Goal: Contribute content: Contribute content

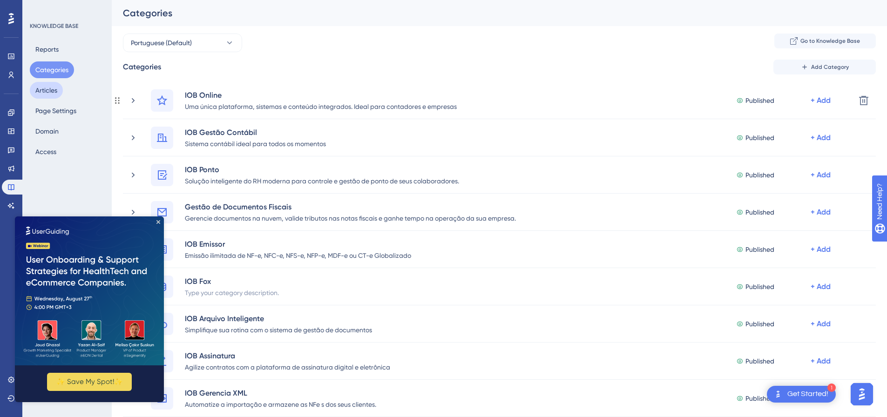
drag, startPoint x: 135, startPoint y: 100, endPoint x: 57, endPoint y: 89, distance: 79.0
click at [135, 100] on icon at bounding box center [132, 100] width 9 height 9
click at [57, 89] on button "Articles" at bounding box center [46, 90] width 33 height 17
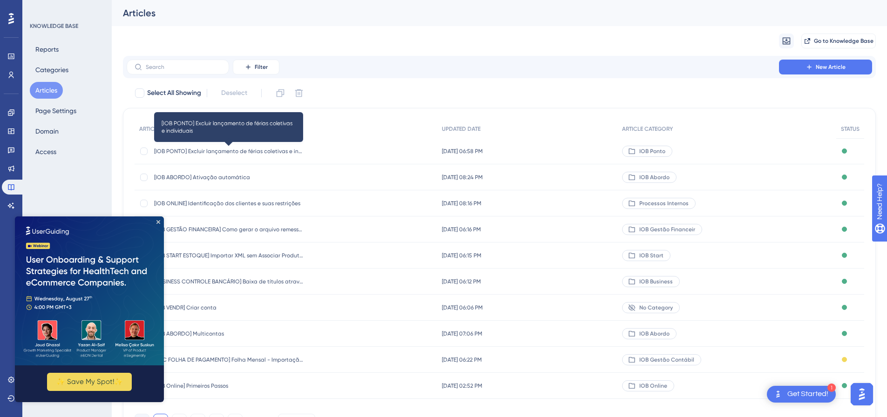
click at [253, 151] on span "[IOB PONTO] Excluir lançamento de férias coletivas e individuais" at bounding box center [228, 151] width 149 height 7
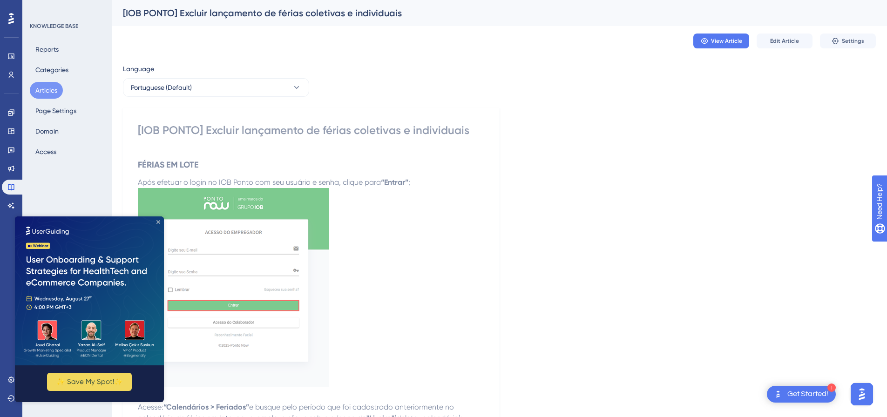
click at [156, 220] on icon "Close Preview" at bounding box center [158, 222] width 4 height 4
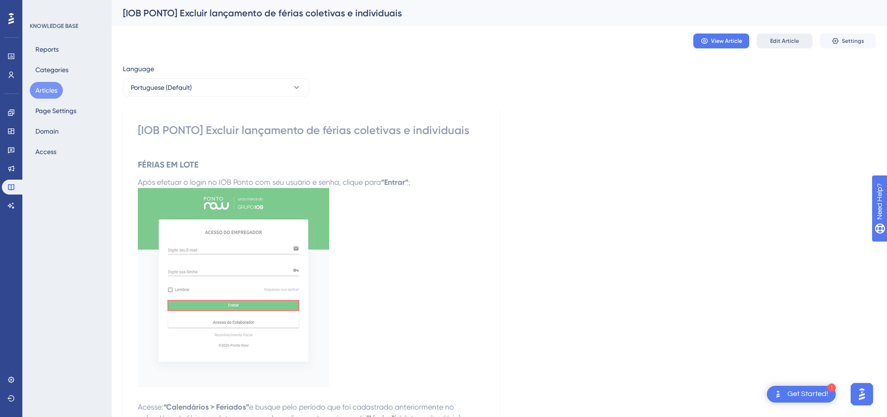
click at [784, 40] on span "Edit Article" at bounding box center [784, 40] width 29 height 7
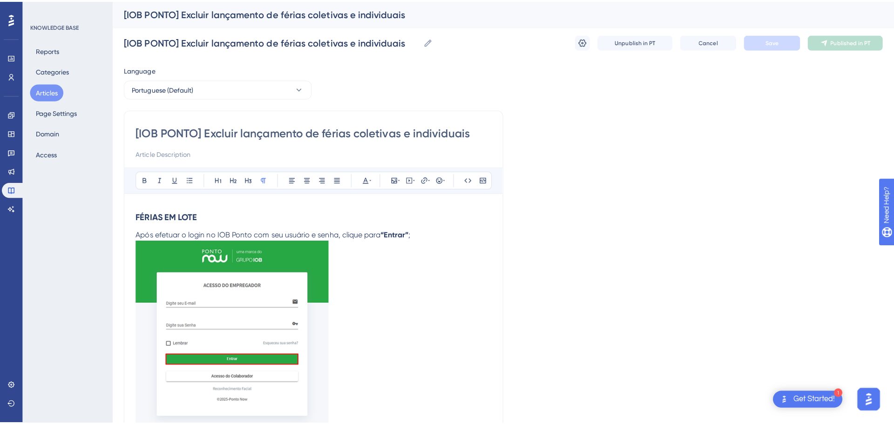
scroll to position [59, 0]
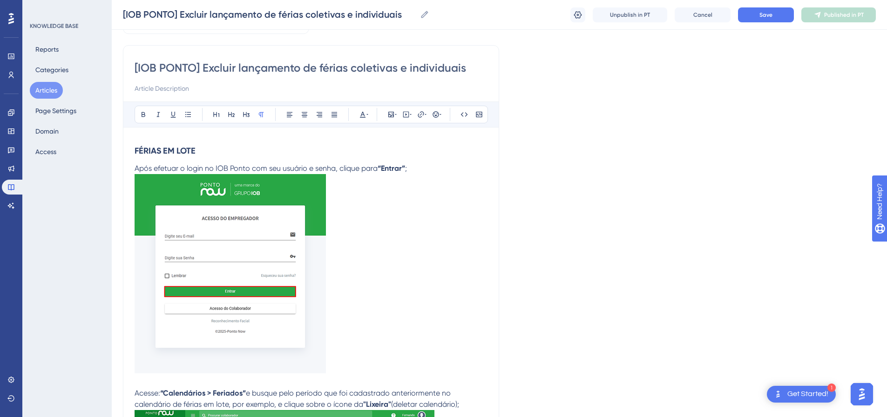
click at [43, 85] on button "Articles" at bounding box center [46, 90] width 33 height 17
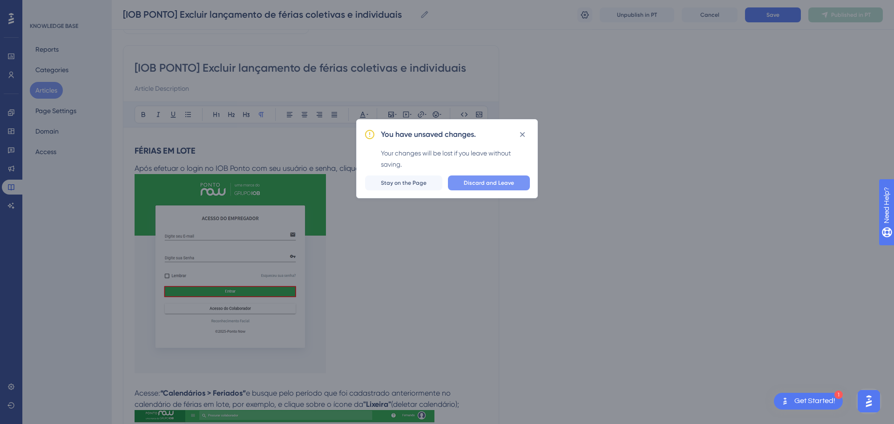
click at [488, 180] on span "Discard and Leave" at bounding box center [489, 182] width 50 height 7
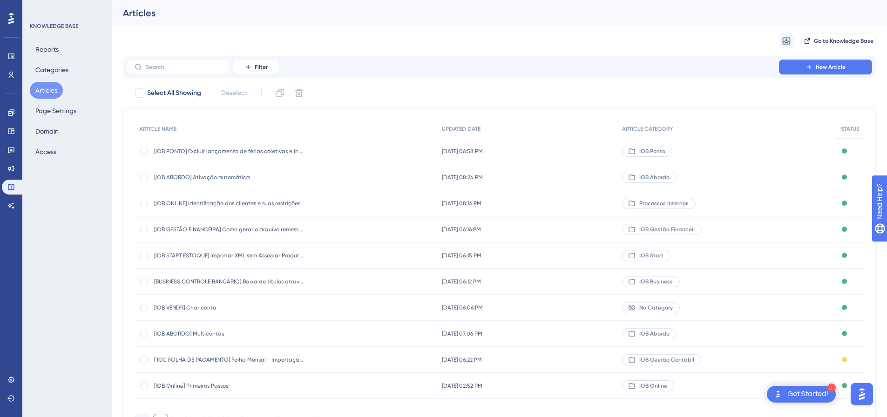
click at [195, 177] on span "[IOB ABORDO] Ativação automática" at bounding box center [228, 177] width 149 height 7
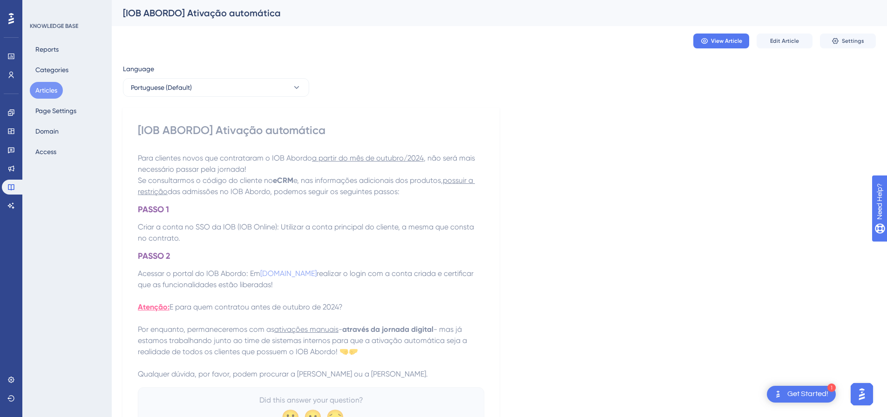
click at [51, 91] on button "Articles" at bounding box center [46, 90] width 33 height 17
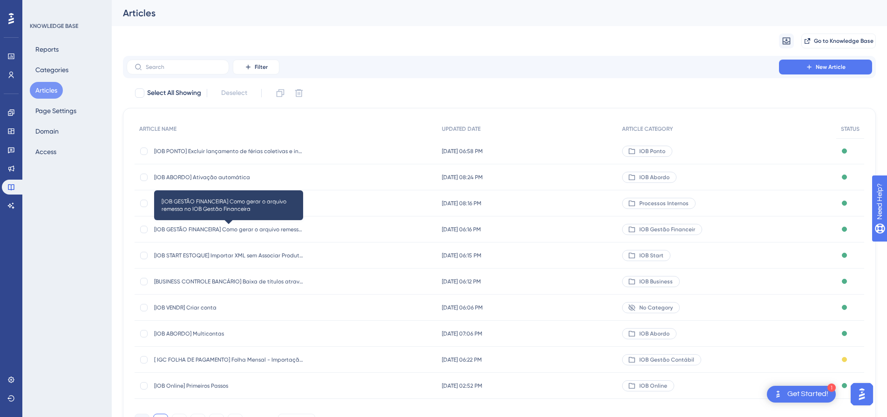
click at [200, 227] on span "[IOB GESTÃO FINANCEIRA] Como gerar o arquivo remessa no IOB Gestão Financeira" at bounding box center [228, 229] width 149 height 7
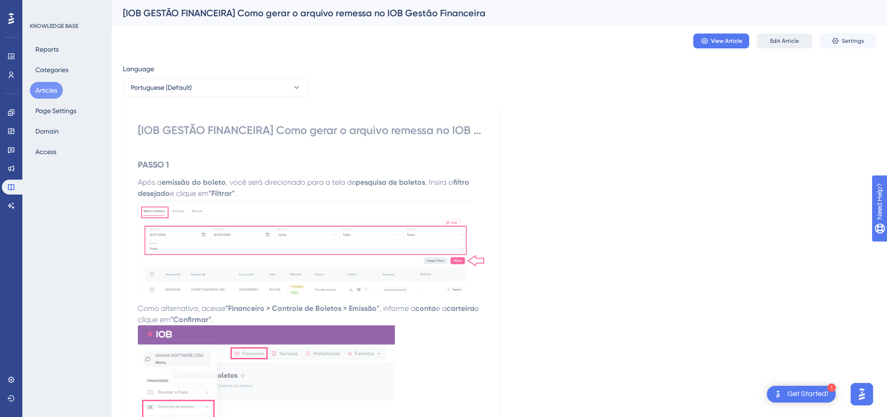
click at [785, 38] on span "Edit Article" at bounding box center [784, 40] width 29 height 7
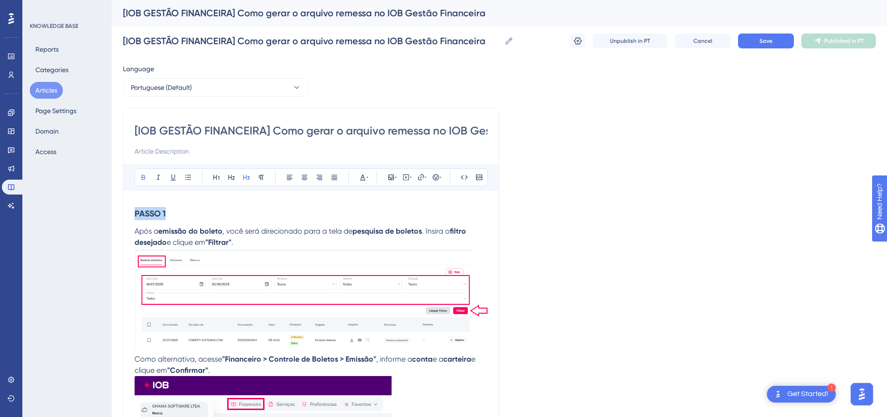
drag, startPoint x: 168, startPoint y: 213, endPoint x: 140, endPoint y: 209, distance: 28.7
click at [277, 216] on h3 "PASSO 1" at bounding box center [311, 214] width 353 height 24
drag, startPoint x: 179, startPoint y: 212, endPoint x: 120, endPoint y: 212, distance: 59.1
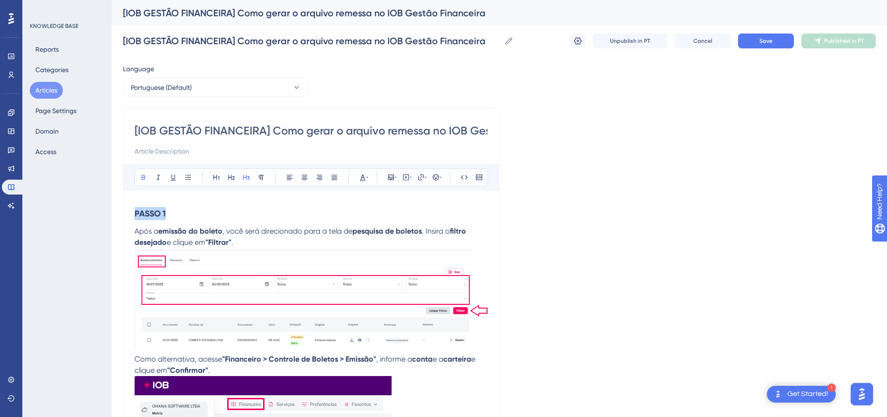
click at [220, 214] on h3 "PASSO 1" at bounding box center [311, 214] width 353 height 24
drag, startPoint x: 174, startPoint y: 211, endPoint x: 109, endPoint y: 208, distance: 64.3
click at [369, 178] on div "Bold Italic Underline Bullet Point Heading 1 Heading 2 Heading 3 Normal Align L…" at bounding box center [311, 178] width 353 height 18
click at [368, 178] on button at bounding box center [362, 177] width 13 height 13
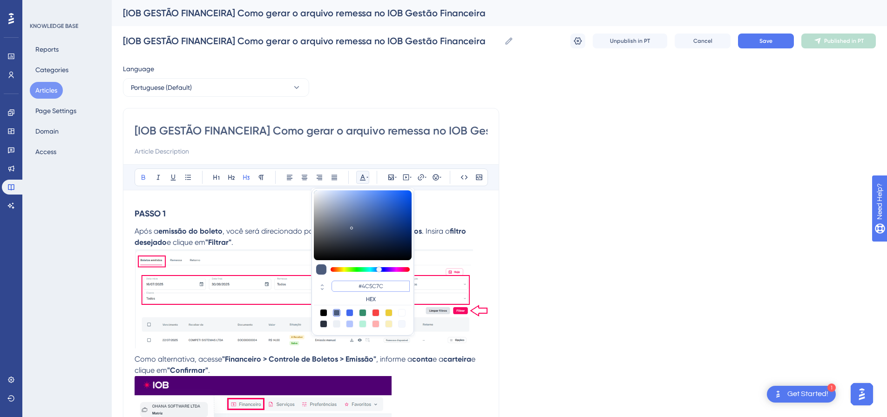
drag, startPoint x: 389, startPoint y: 285, endPoint x: 344, endPoint y: 284, distance: 45.2
click at [344, 284] on input "#4C5C7C" at bounding box center [370, 286] width 78 height 11
paste input "F0072"
type input "#4F0072"
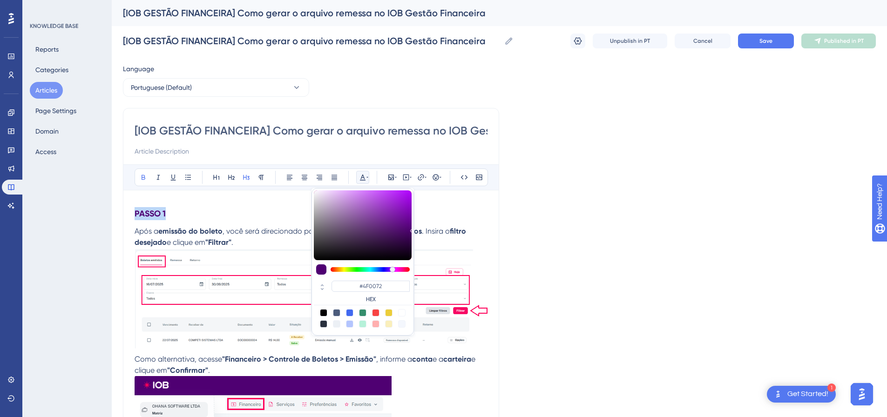
click at [179, 212] on h3 "PASSO 1" at bounding box center [311, 214] width 353 height 24
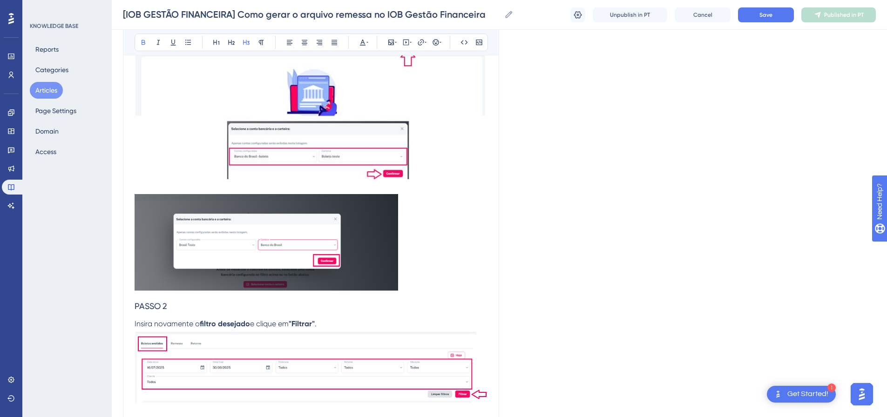
scroll to position [466, 0]
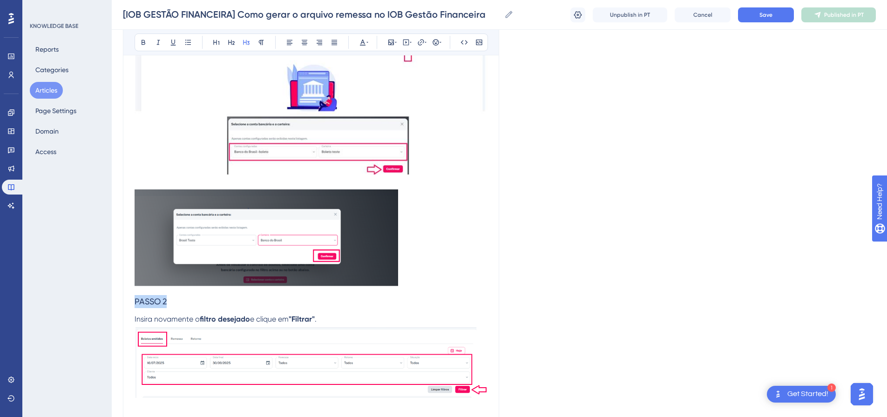
drag, startPoint x: 179, startPoint y: 302, endPoint x: 115, endPoint y: 299, distance: 63.4
click at [115, 299] on div "Performance Users Engagement Widgets Feedback Product Updates Knowledge Base AI…" at bounding box center [499, 384] width 775 height 1701
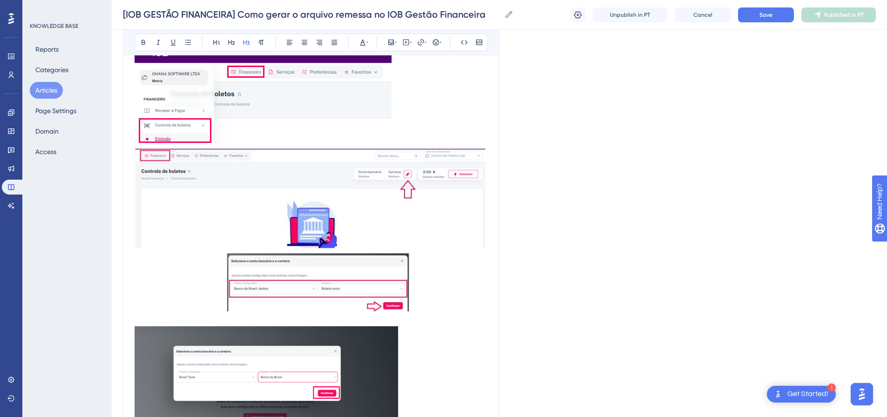
scroll to position [326, 0]
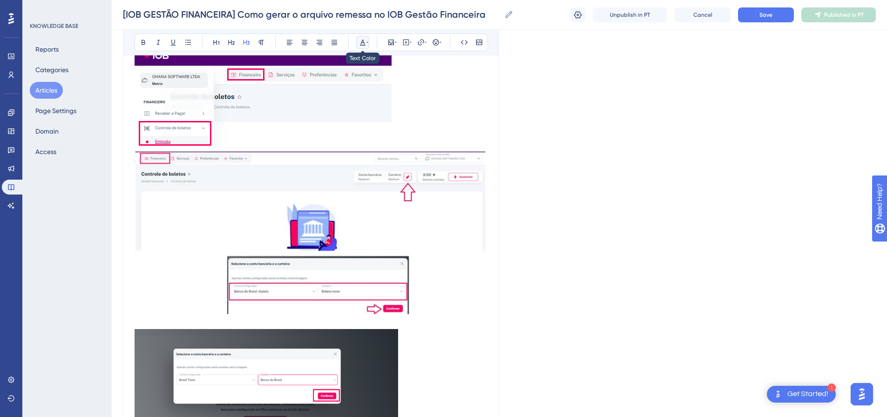
click at [369, 40] on button at bounding box center [362, 42] width 13 height 13
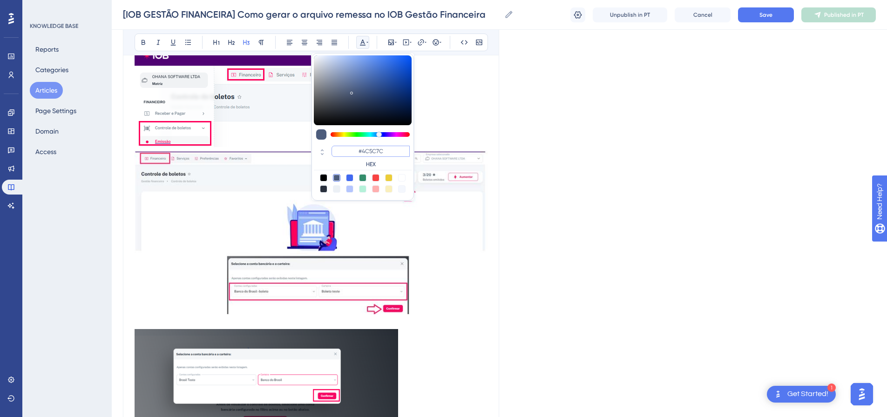
drag, startPoint x: 386, startPoint y: 149, endPoint x: 325, endPoint y: 145, distance: 61.1
click at [325, 145] on div "#4C5C7C HEX" at bounding box center [363, 157] width 98 height 27
paste input "F0072"
type input "#4F0072"
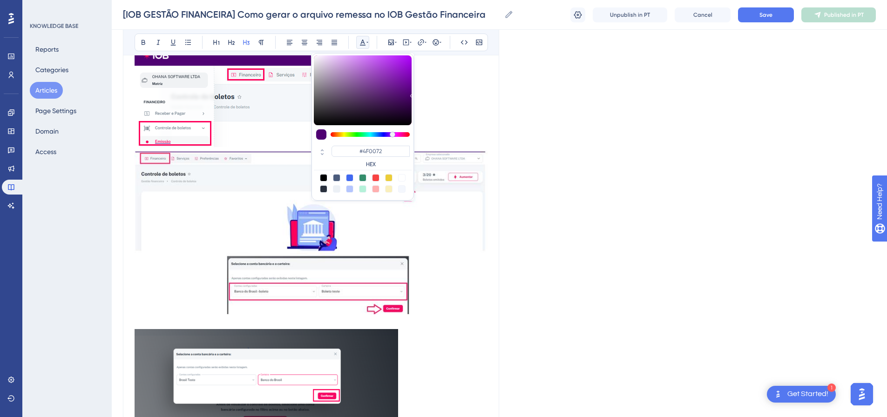
scroll to position [357, 0]
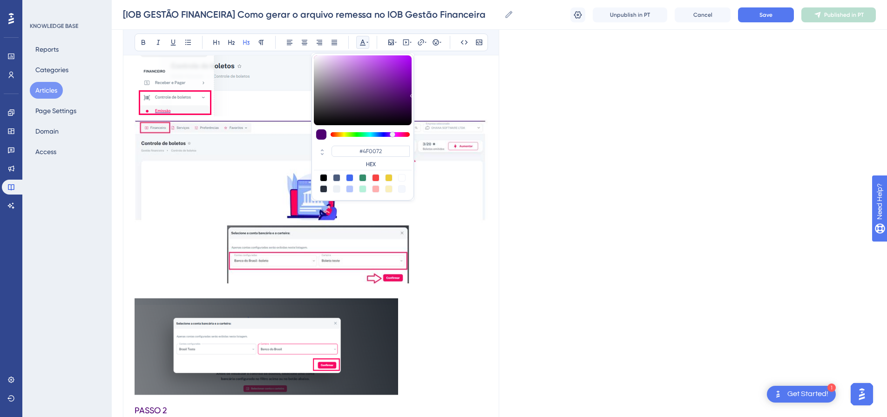
click at [473, 328] on p at bounding box center [311, 207] width 353 height 382
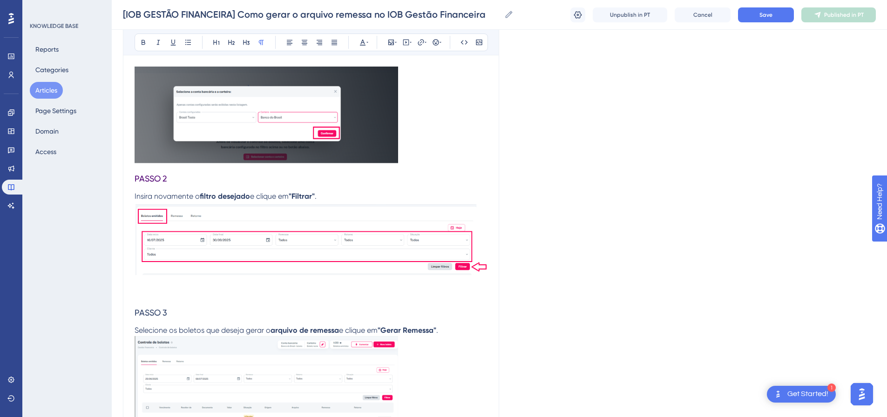
scroll to position [636, 0]
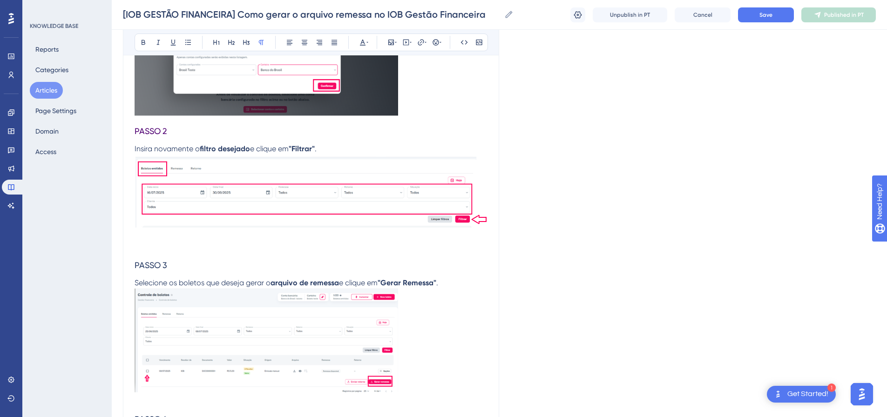
drag, startPoint x: 149, startPoint y: 114, endPoint x: 173, endPoint y: 126, distance: 26.9
click at [149, 114] on img at bounding box center [267, 67] width 264 height 97
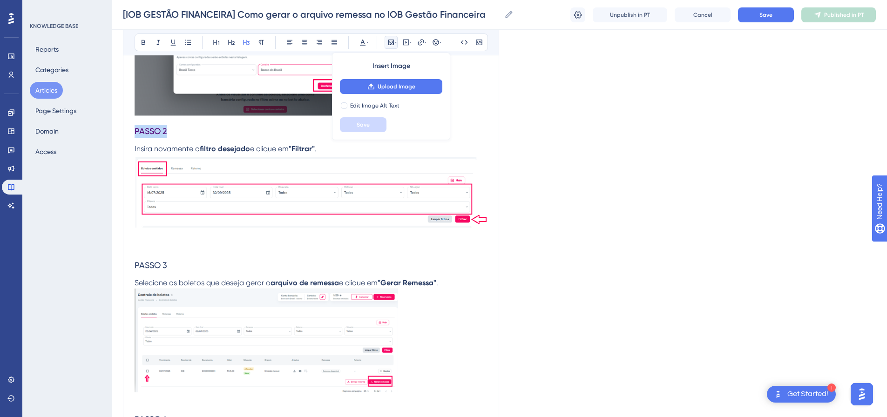
drag, startPoint x: 174, startPoint y: 131, endPoint x: 149, endPoint y: 134, distance: 24.9
click at [122, 130] on div "Performance Users Engagement Widgets Feedback Product Updates Knowledge Base AI…" at bounding box center [499, 214] width 775 height 1701
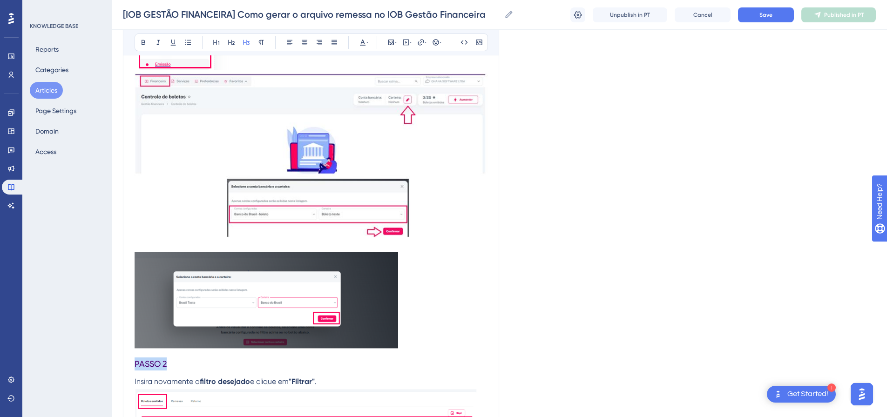
scroll to position [310, 0]
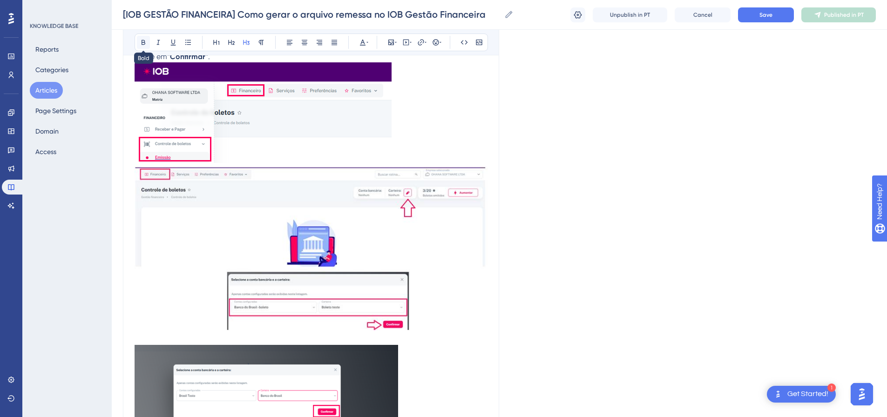
click at [143, 42] on icon at bounding box center [143, 42] width 7 height 7
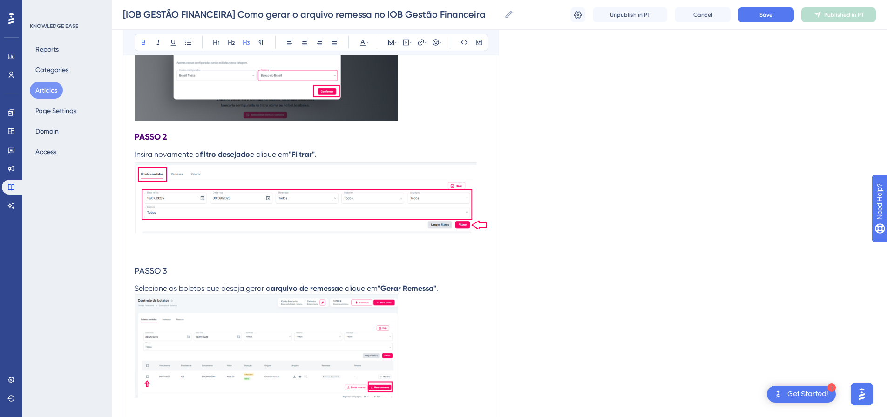
scroll to position [636, 0]
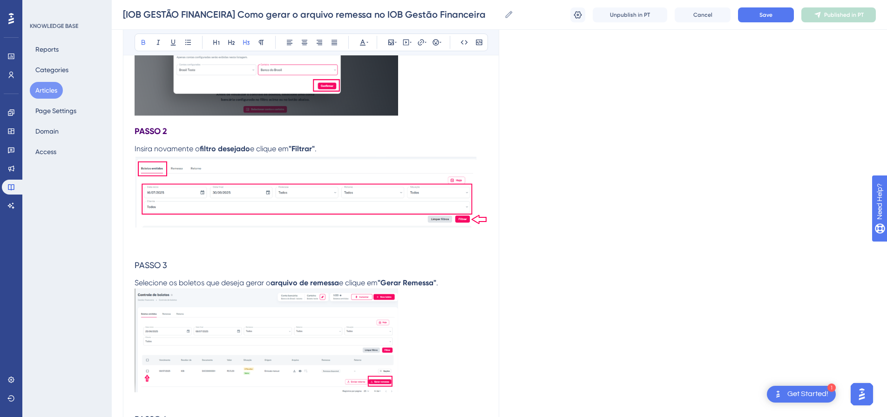
click at [163, 248] on p "Insira novamente o filtro desejado e clique em "Filtrar" ." at bounding box center [311, 198] width 353 height 110
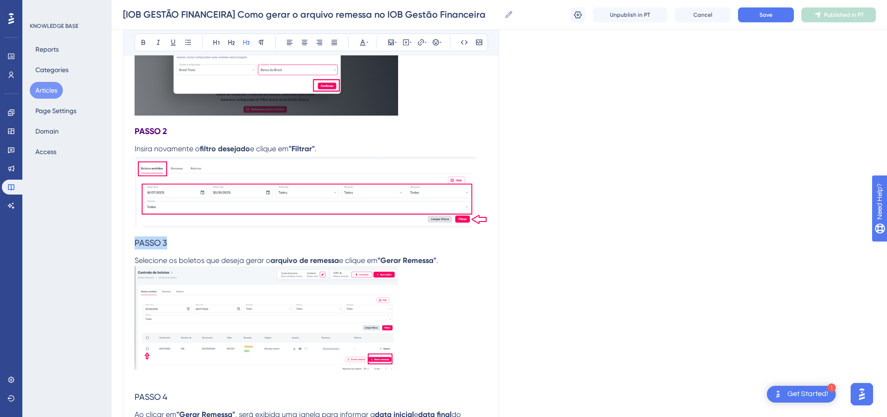
click at [126, 240] on div "[IOB GESTÃO FINANCEIRA] Como gerar o arquivo remessa no IOB Gestão Financeira B…" at bounding box center [311, 219] width 376 height 1503
click at [365, 42] on icon at bounding box center [362, 42] width 7 height 7
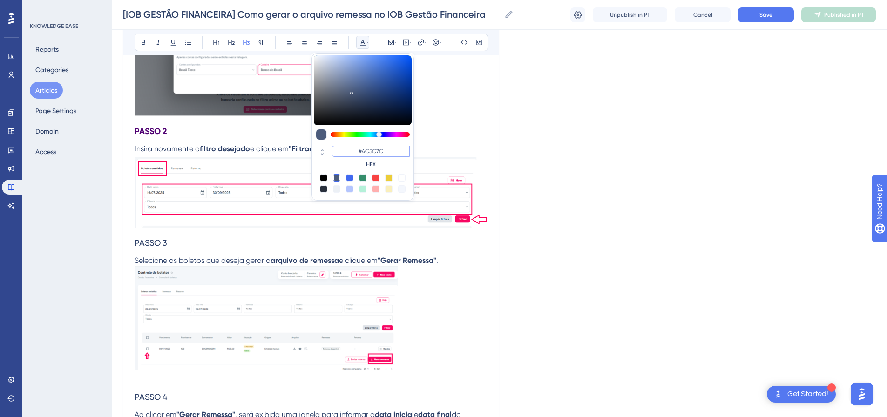
drag, startPoint x: 388, startPoint y: 151, endPoint x: 330, endPoint y: 147, distance: 58.3
click at [330, 147] on div "#4C5C7C HEX" at bounding box center [363, 157] width 98 height 27
paste input "F0072"
type input "#4F0072"
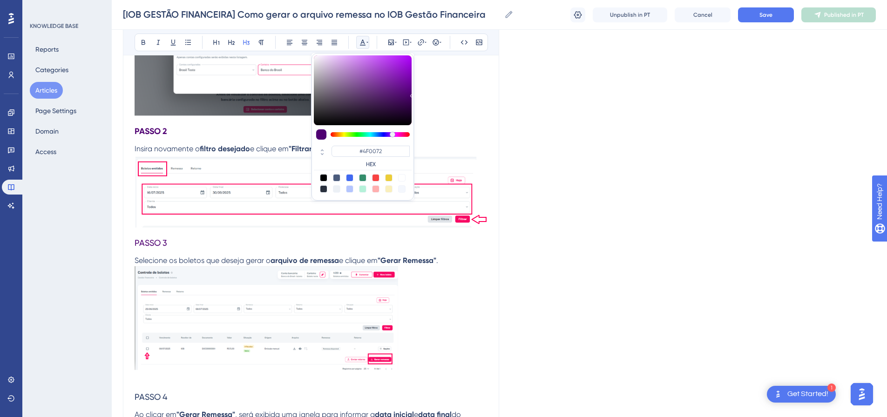
click at [562, 255] on div "Language Portuguese (Default) [IOB GESTÃO FINANCEIRA] Como gerar o arquivo reme…" at bounding box center [499, 226] width 753 height 1604
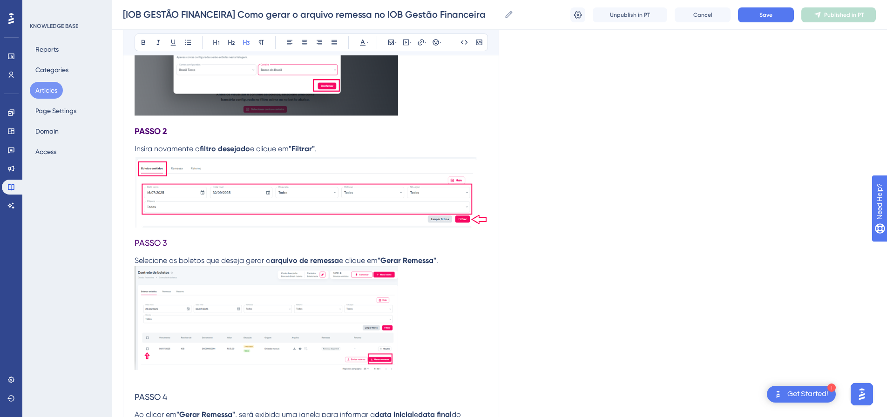
scroll to position [822, 0]
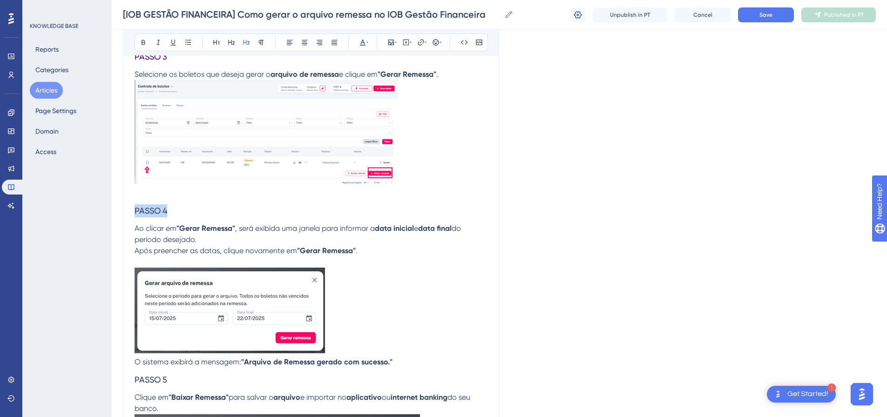
click at [112, 203] on div "Performance Users Engagement Widgets Feedback Product Updates Knowledge Base AI…" at bounding box center [499, 17] width 775 height 1678
click at [367, 39] on icon at bounding box center [367, 42] width 2 height 7
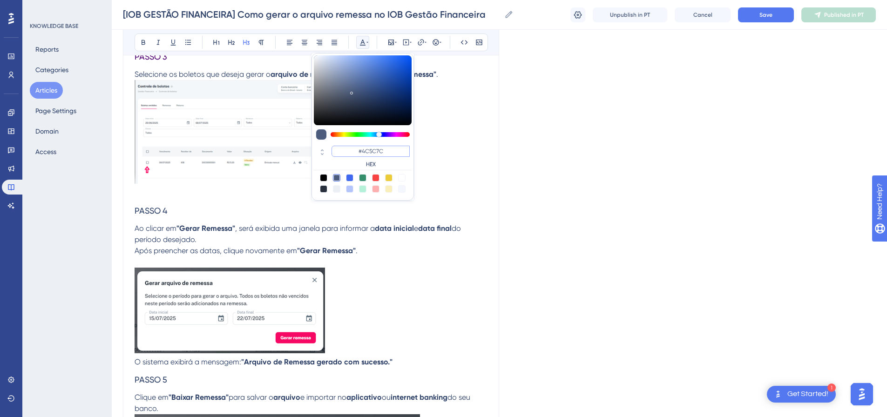
drag, startPoint x: 323, startPoint y: 150, endPoint x: 299, endPoint y: 147, distance: 24.4
click at [300, 147] on div "Bold Italic Underline Bullet Point Heading 1 Heading 2 Heading 3 Normal Align L…" at bounding box center [311, 55] width 353 height 1435
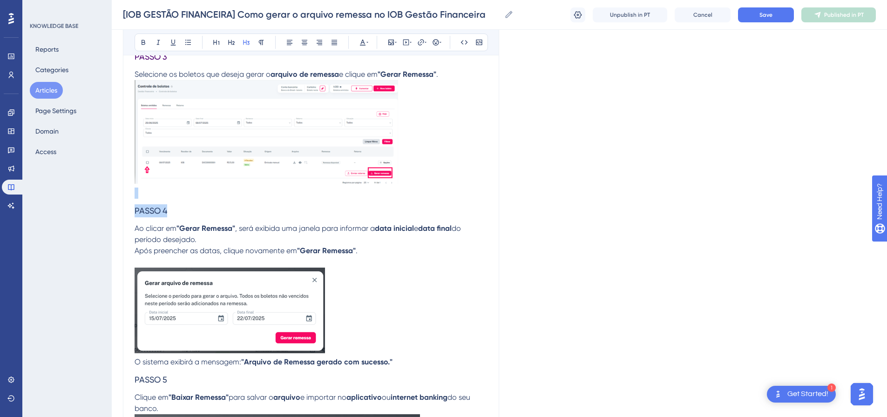
click at [112, 194] on div "Performance Users Engagement Widgets Feedback Product Updates Knowledge Base AI…" at bounding box center [499, 17] width 775 height 1678
click at [233, 193] on p at bounding box center [311, 193] width 353 height 11
click at [129, 210] on div "[IOB GESTÃO FINANCEIRA] Como gerar o arquivo remessa no IOB Gestão Financeira B…" at bounding box center [311, 33] width 376 height 1503
click at [366, 41] on icon at bounding box center [367, 42] width 2 height 7
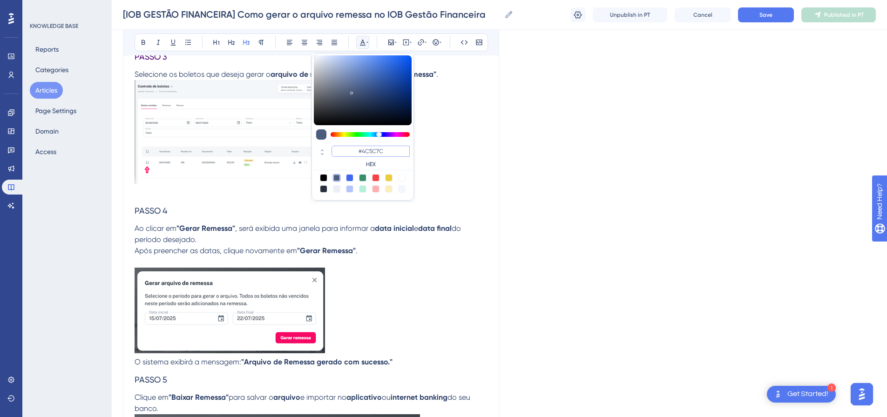
drag, startPoint x: 363, startPoint y: 150, endPoint x: 296, endPoint y: 148, distance: 67.1
click at [295, 149] on div "Bold Italic Underline Bullet Point Heading 1 Heading 2 Heading 3 Normal Align L…" at bounding box center [311, 55] width 353 height 1435
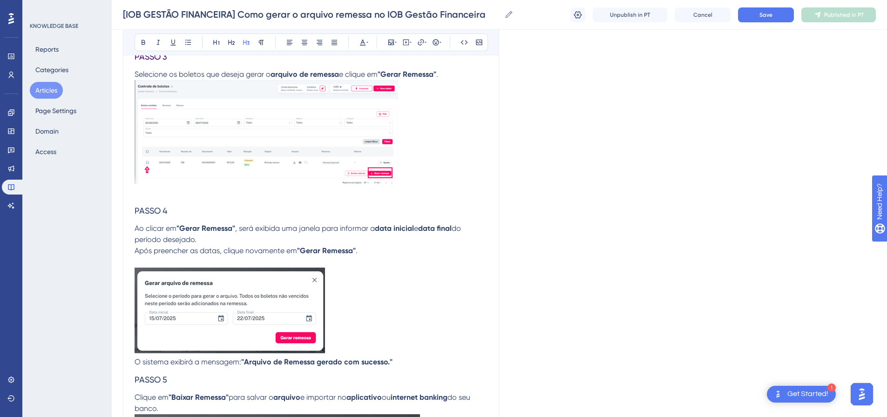
drag, startPoint x: 280, startPoint y: 215, endPoint x: 232, endPoint y: 216, distance: 48.0
click at [280, 215] on h3 "PASSO 4" at bounding box center [311, 211] width 353 height 24
drag, startPoint x: 169, startPoint y: 216, endPoint x: 87, endPoint y: 210, distance: 82.1
click at [112, 210] on div "Performance Users Engagement Widgets Feedback Product Updates Knowledge Base AI…" at bounding box center [499, 17] width 775 height 1678
click at [369, 41] on div "Bold Italic Underline Bullet Point Heading 1 Heading 2 Heading 3 Normal Align L…" at bounding box center [311, 43] width 353 height 18
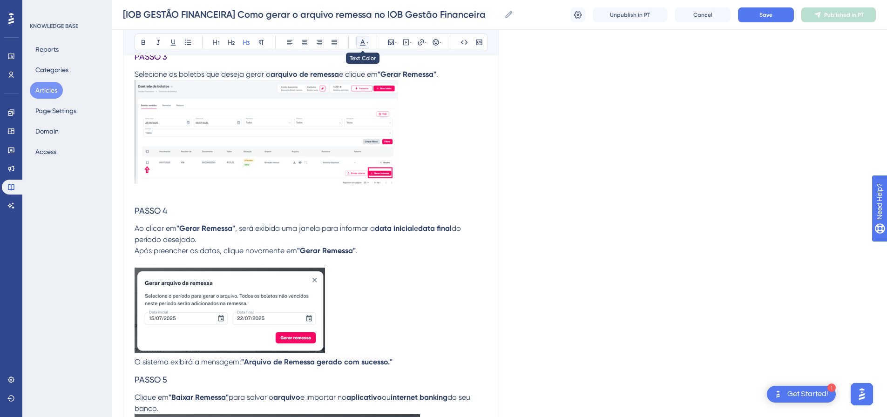
click at [366, 42] on icon at bounding box center [367, 42] width 2 height 1
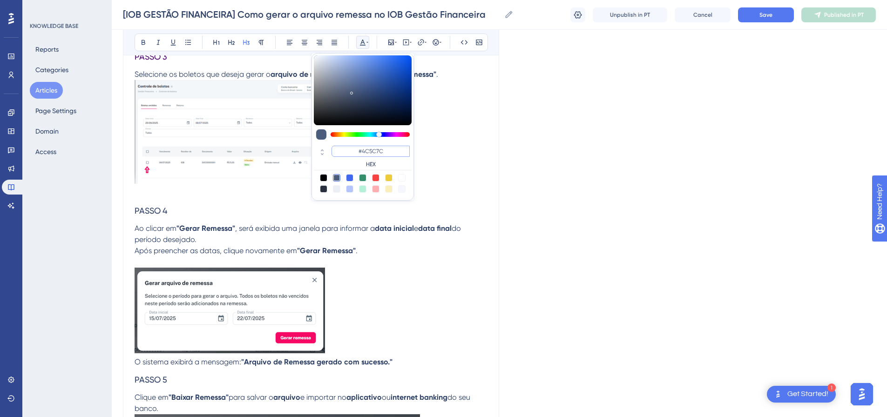
drag, startPoint x: 381, startPoint y: 151, endPoint x: 339, endPoint y: 143, distance: 42.6
click at [339, 143] on div "#4C5C7C HEX" at bounding box center [362, 127] width 102 height 148
click at [585, 224] on div "Language Portuguese (Default) [IOB GESTÃO FINANCEIRA] Como gerar o arquivo reme…" at bounding box center [499, 39] width 753 height 1604
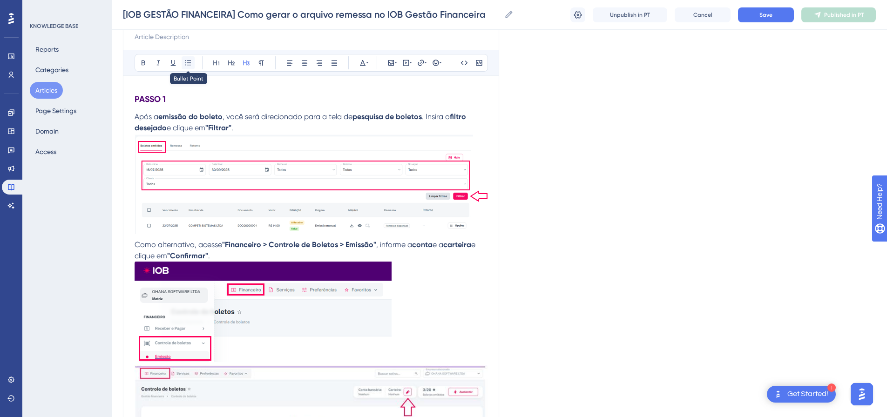
scroll to position [31, 0]
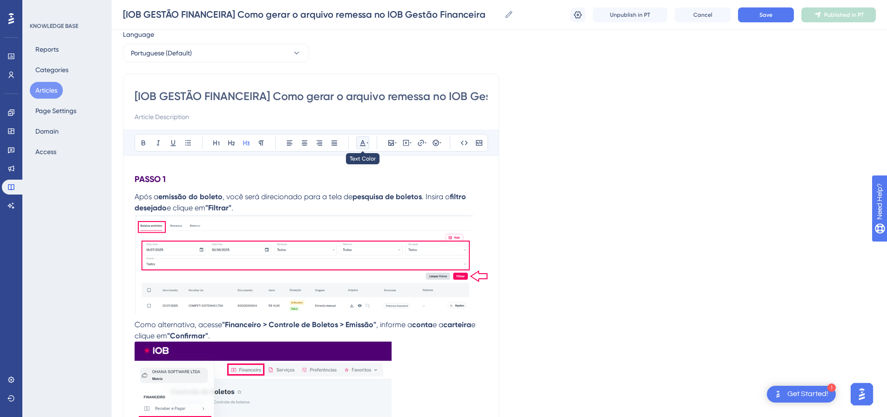
click at [367, 142] on icon at bounding box center [367, 142] width 2 height 1
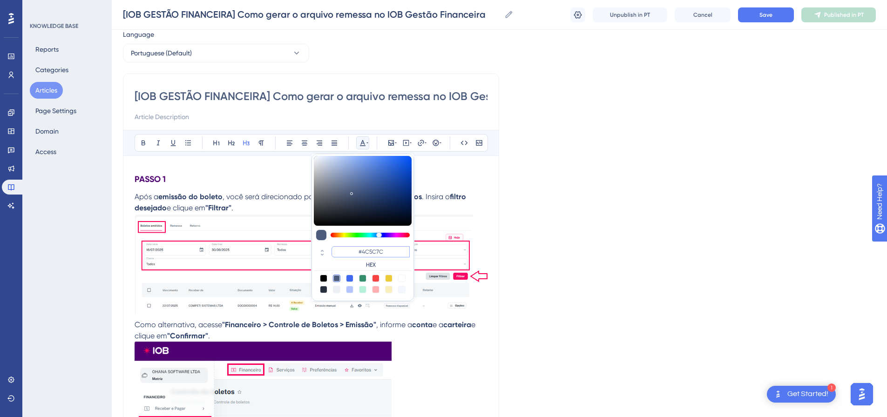
drag, startPoint x: 381, startPoint y: 246, endPoint x: 353, endPoint y: 237, distance: 30.0
click at [353, 237] on div "#4C5C7C HEX" at bounding box center [362, 228] width 102 height 148
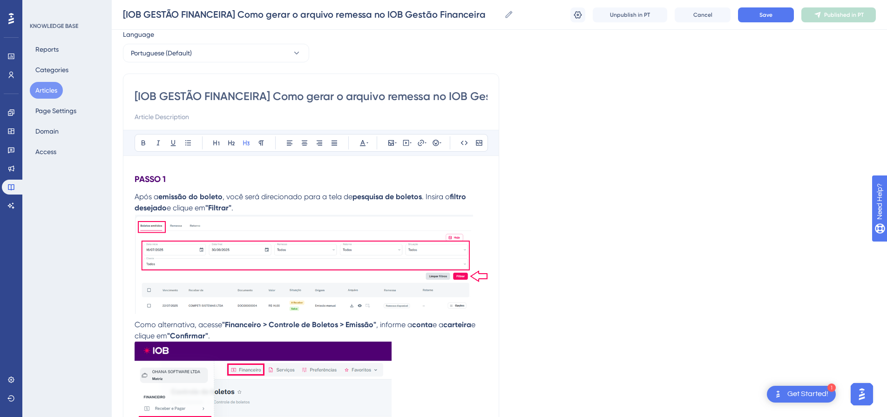
scroll to position [0, 0]
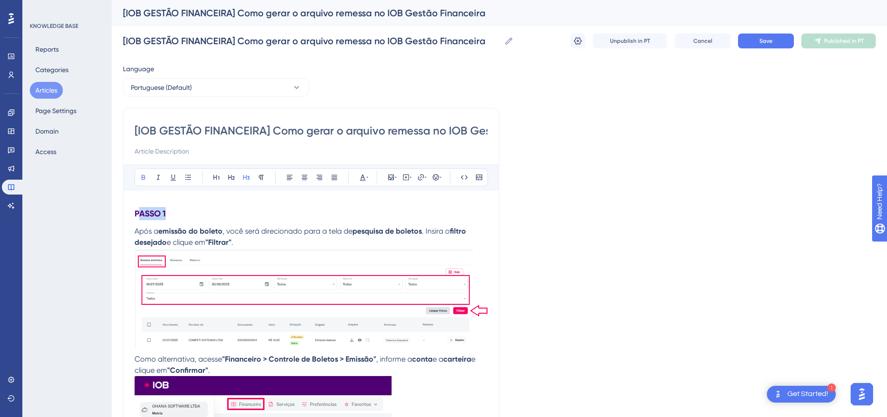
drag, startPoint x: 171, startPoint y: 217, endPoint x: 141, endPoint y: 218, distance: 30.7
click at [141, 218] on h3 "PASSO 1" at bounding box center [311, 214] width 353 height 24
click at [318, 225] on h3 "PASSO 1" at bounding box center [311, 214] width 353 height 24
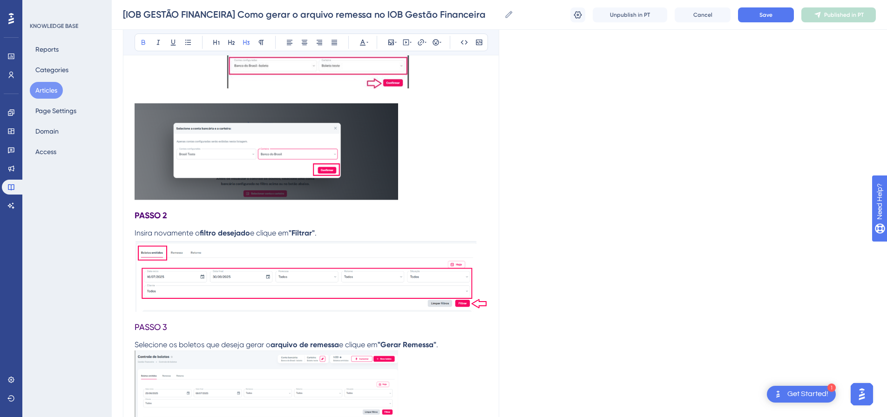
scroll to position [605, 0]
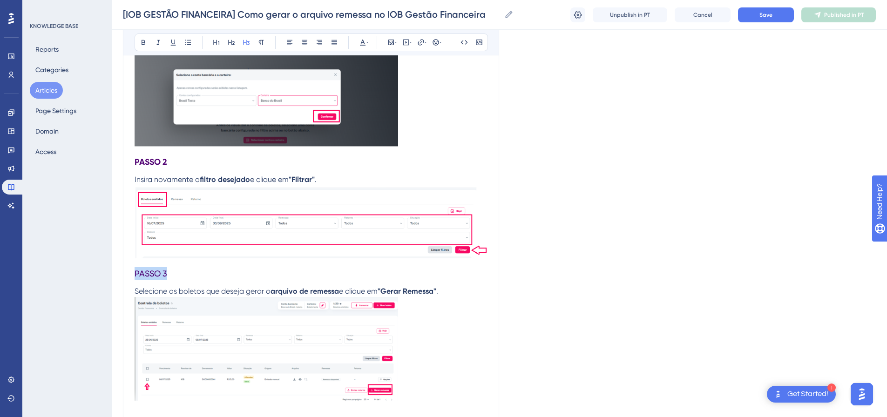
drag, startPoint x: 168, startPoint y: 275, endPoint x: 108, endPoint y: 276, distance: 60.5
click at [112, 276] on div "Performance Users Engagement Widgets Feedback Product Updates Knowledge Base AI…" at bounding box center [499, 234] width 775 height 1678
click at [362, 39] on icon at bounding box center [362, 42] width 7 height 7
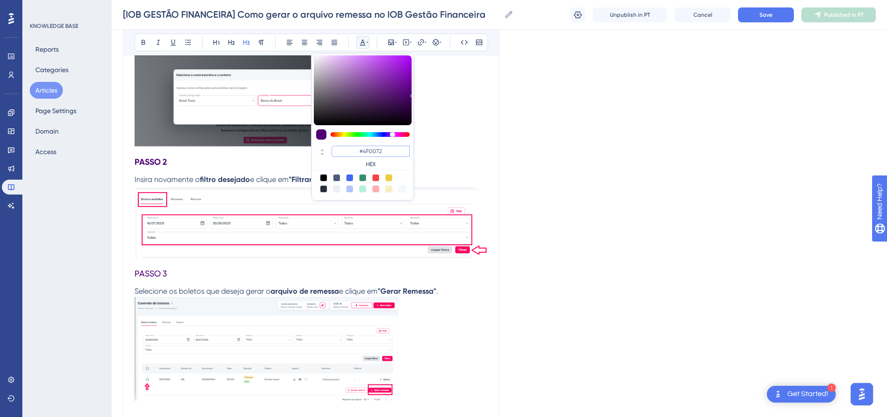
click at [347, 150] on input "#4F0072" at bounding box center [370, 151] width 78 height 11
drag, startPoint x: 182, startPoint y: 277, endPoint x: 112, endPoint y: 269, distance: 69.9
click at [112, 270] on div "Performance Users Engagement Widgets Feedback Product Updates Knowledge Base AI…" at bounding box center [499, 234] width 775 height 1678
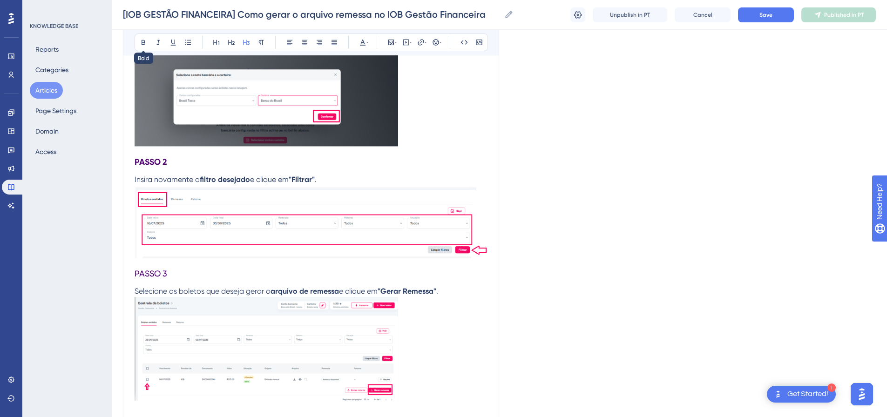
drag, startPoint x: 139, startPoint y: 40, endPoint x: 210, endPoint y: 172, distance: 149.8
click at [139, 39] on button at bounding box center [143, 42] width 13 height 13
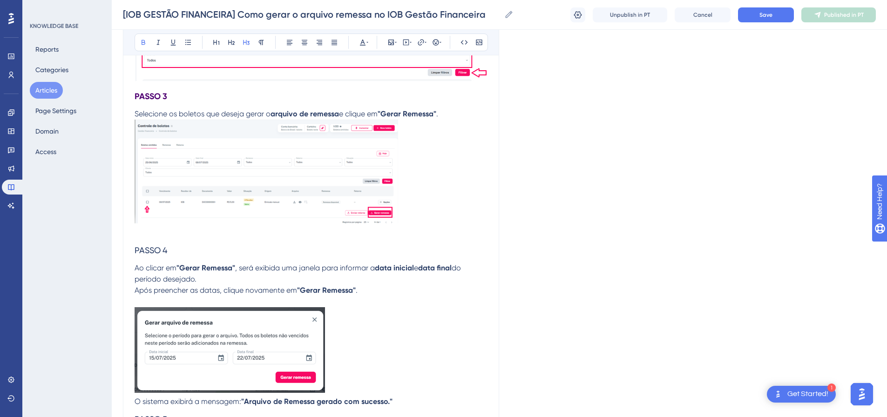
scroll to position [791, 0]
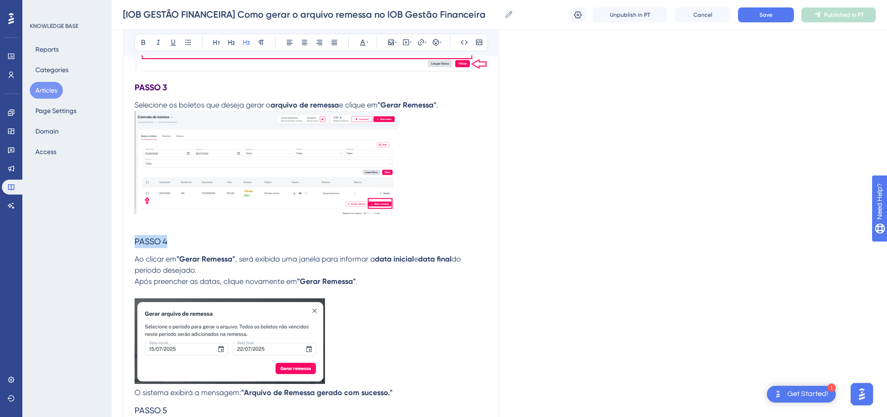
drag, startPoint x: 170, startPoint y: 242, endPoint x: 99, endPoint y: 243, distance: 71.7
click at [112, 243] on div "Performance Users Engagement Widgets Feedback Product Updates Knowledge Base AI…" at bounding box center [499, 48] width 775 height 1678
click at [363, 43] on icon at bounding box center [363, 43] width 6 height 6
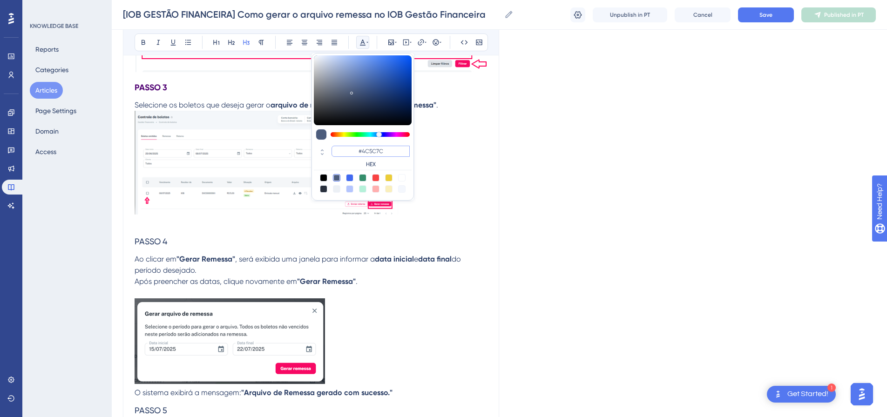
drag, startPoint x: 366, startPoint y: 146, endPoint x: 347, endPoint y: 142, distance: 19.4
click at [352, 142] on div "#4C5C7C HEX" at bounding box center [362, 127] width 102 height 148
paste input "F0072"
type input "#4F0072"
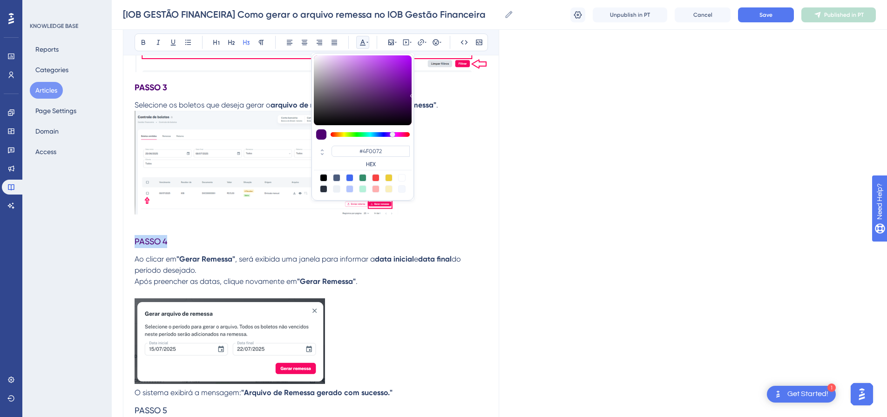
click at [248, 239] on h3 "PASSO 4" at bounding box center [311, 242] width 353 height 24
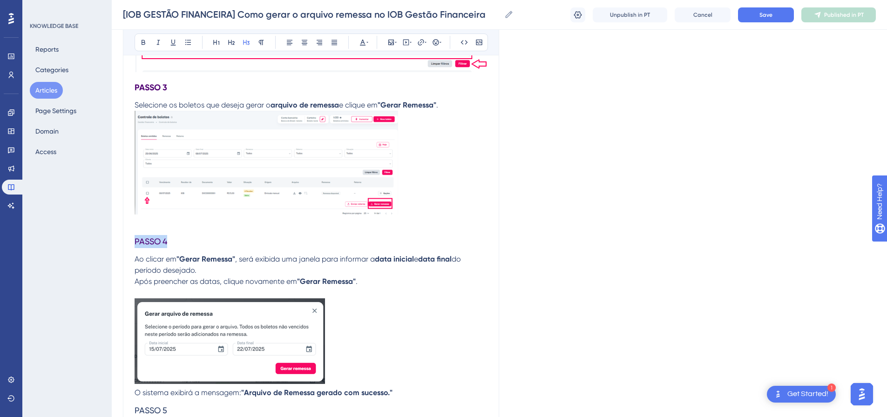
drag, startPoint x: 203, startPoint y: 245, endPoint x: 196, endPoint y: 150, distance: 95.2
click at [122, 242] on div "Performance Users Engagement Widgets Feedback Product Updates Knowledge Base AI…" at bounding box center [499, 48] width 775 height 1678
click at [142, 40] on icon at bounding box center [144, 42] width 4 height 5
click at [234, 231] on h3 "PASSO 4" at bounding box center [311, 242] width 353 height 24
drag, startPoint x: 210, startPoint y: 232, endPoint x: 210, endPoint y: 216, distance: 15.8
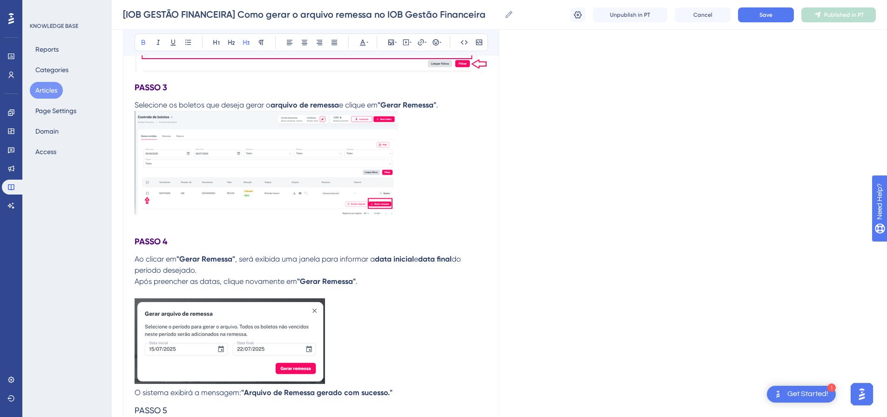
click at [211, 231] on h3 "PASSO 4" at bounding box center [311, 242] width 353 height 24
click at [194, 81] on h3 "PASSO 3" at bounding box center [311, 87] width 353 height 24
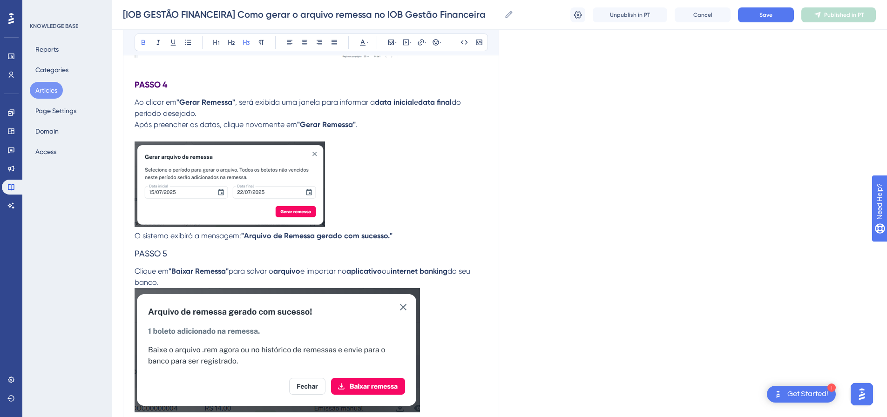
scroll to position [978, 0]
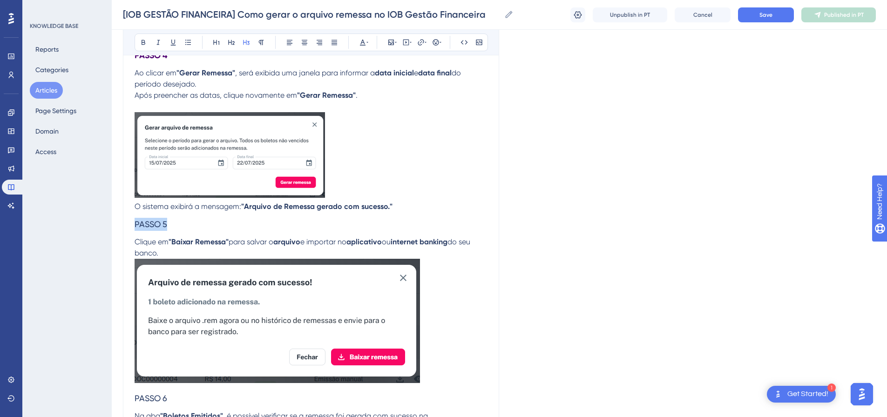
drag, startPoint x: 167, startPoint y: 222, endPoint x: 91, endPoint y: 220, distance: 75.9
click at [367, 36] on button at bounding box center [362, 42] width 13 height 13
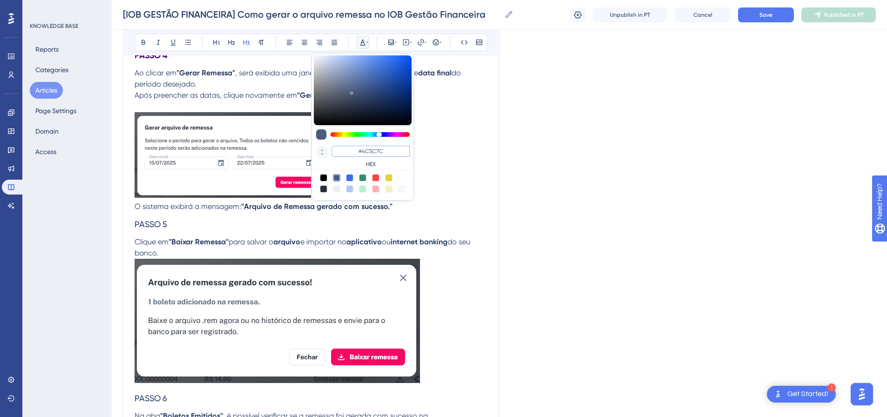
click at [327, 147] on div "#4C5C7C HEX" at bounding box center [363, 157] width 98 height 27
paste input "F0072"
type input "#4F0072"
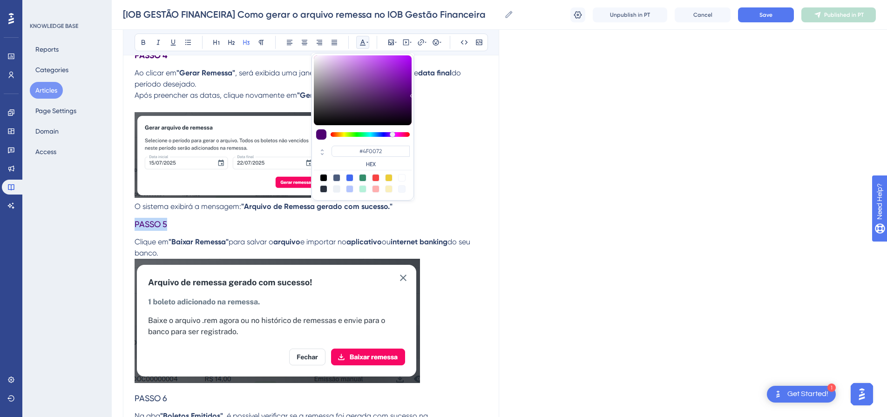
click at [438, 233] on h3 "PASSO 5" at bounding box center [311, 224] width 353 height 24
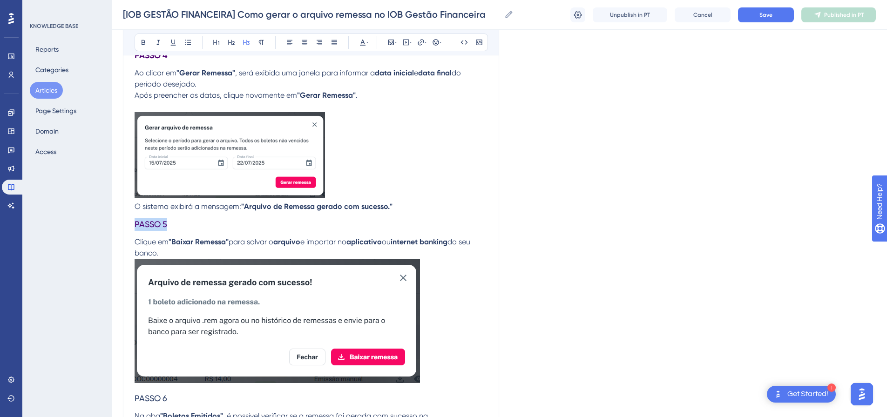
drag, startPoint x: 160, startPoint y: 226, endPoint x: 119, endPoint y: 223, distance: 41.1
click at [365, 39] on icon at bounding box center [362, 42] width 7 height 7
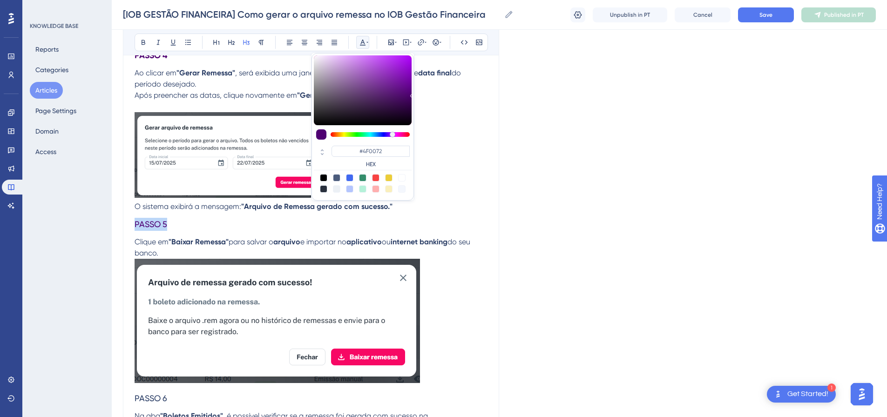
click at [365, 39] on icon at bounding box center [362, 42] width 7 height 7
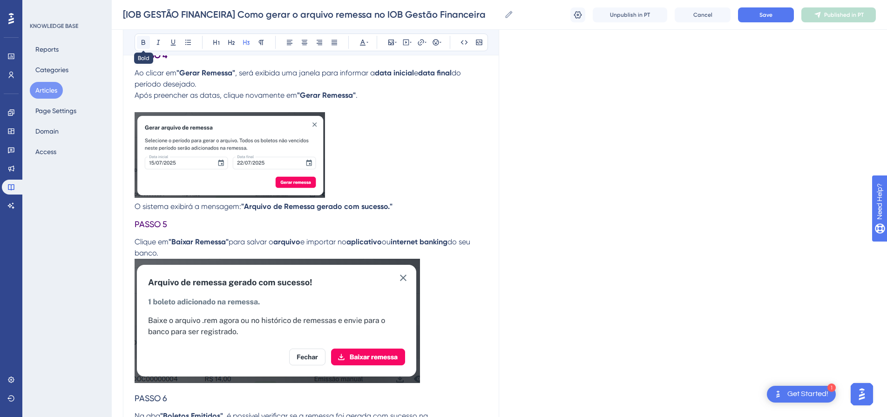
click at [146, 42] on icon at bounding box center [143, 42] width 7 height 7
click at [474, 200] on p at bounding box center [311, 151] width 353 height 100
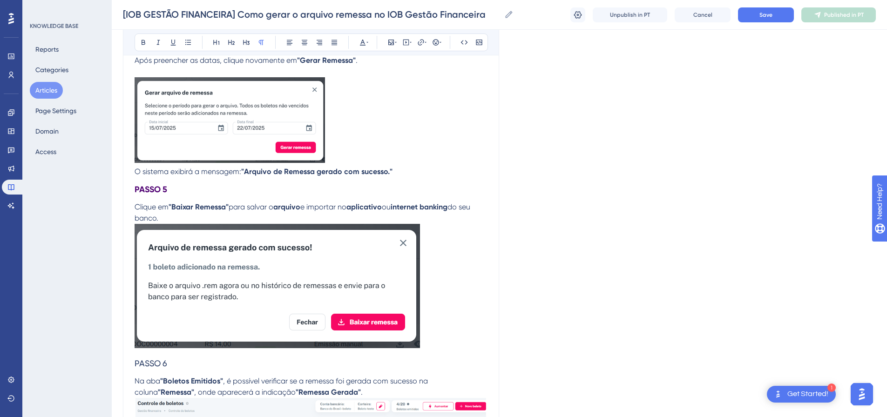
scroll to position [1071, 0]
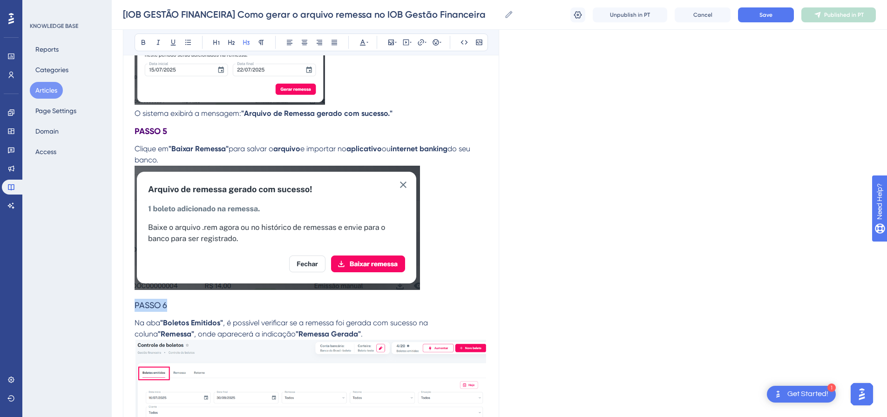
drag, startPoint x: 182, startPoint y: 307, endPoint x: 167, endPoint y: 265, distance: 44.2
click at [362, 45] on icon at bounding box center [362, 42] width 7 height 7
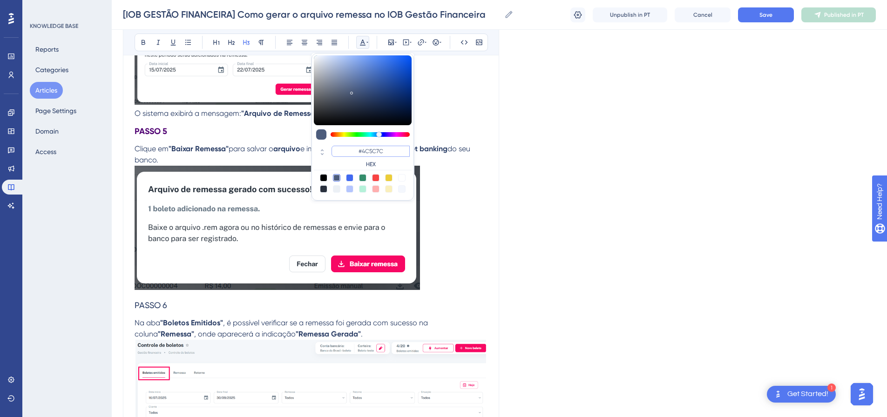
drag, startPoint x: 387, startPoint y: 152, endPoint x: 336, endPoint y: 151, distance: 50.8
click at [336, 151] on input "#4C5C7C" at bounding box center [370, 151] width 78 height 11
paste input "F0072"
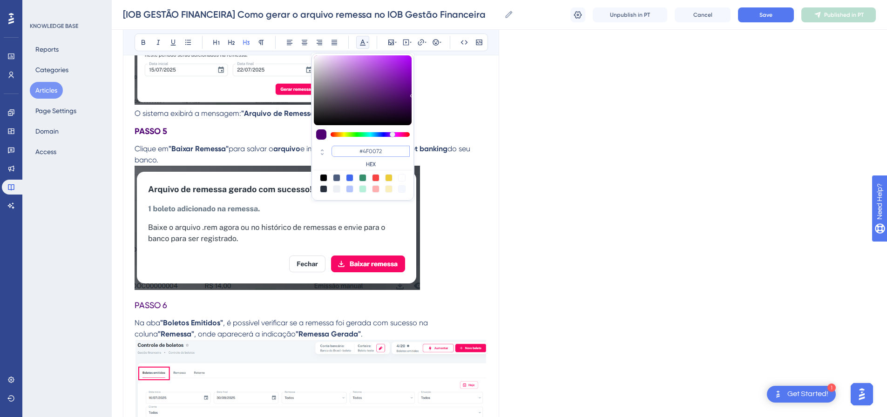
click at [386, 154] on input "#4F0072" at bounding box center [370, 151] width 78 height 11
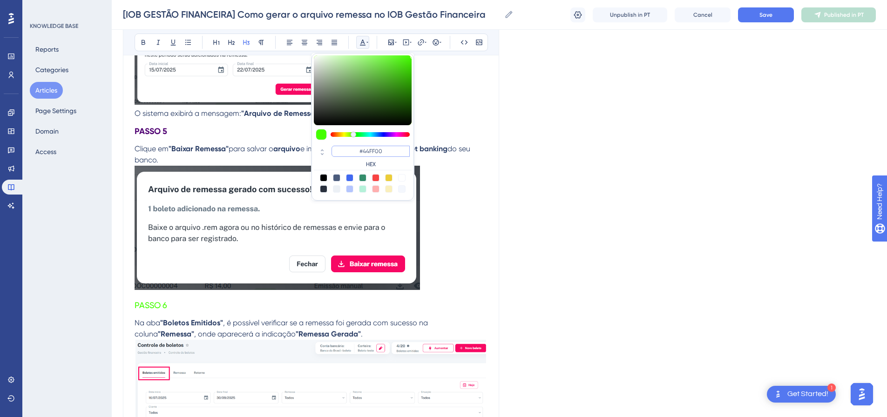
click at [386, 153] on input "#44FF00" at bounding box center [370, 151] width 78 height 11
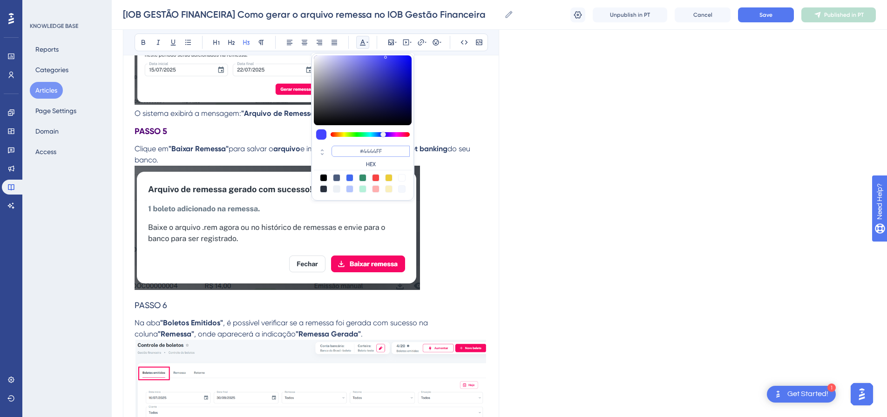
drag, startPoint x: 354, startPoint y: 149, endPoint x: 337, endPoint y: 149, distance: 16.8
click at [337, 149] on input "#4444FF" at bounding box center [370, 151] width 78 height 11
paste input "F0072"
type input "#4F0072"
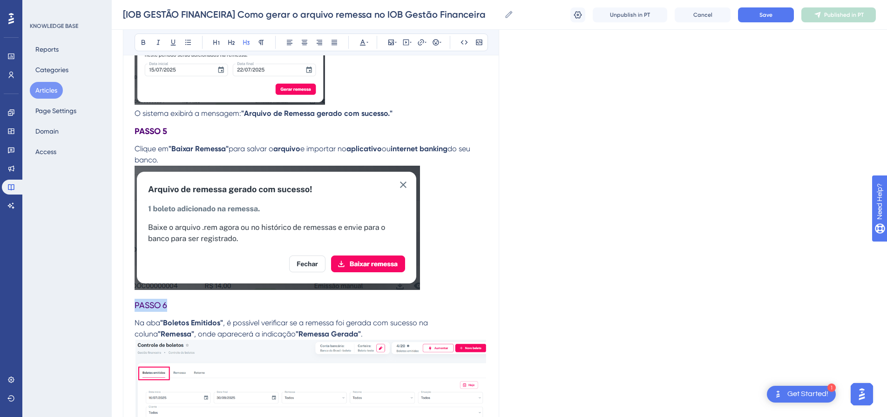
drag, startPoint x: 178, startPoint y: 307, endPoint x: 128, endPoint y: 297, distance: 50.9
click at [138, 44] on button at bounding box center [143, 42] width 13 height 13
